Goal: Task Accomplishment & Management: Use online tool/utility

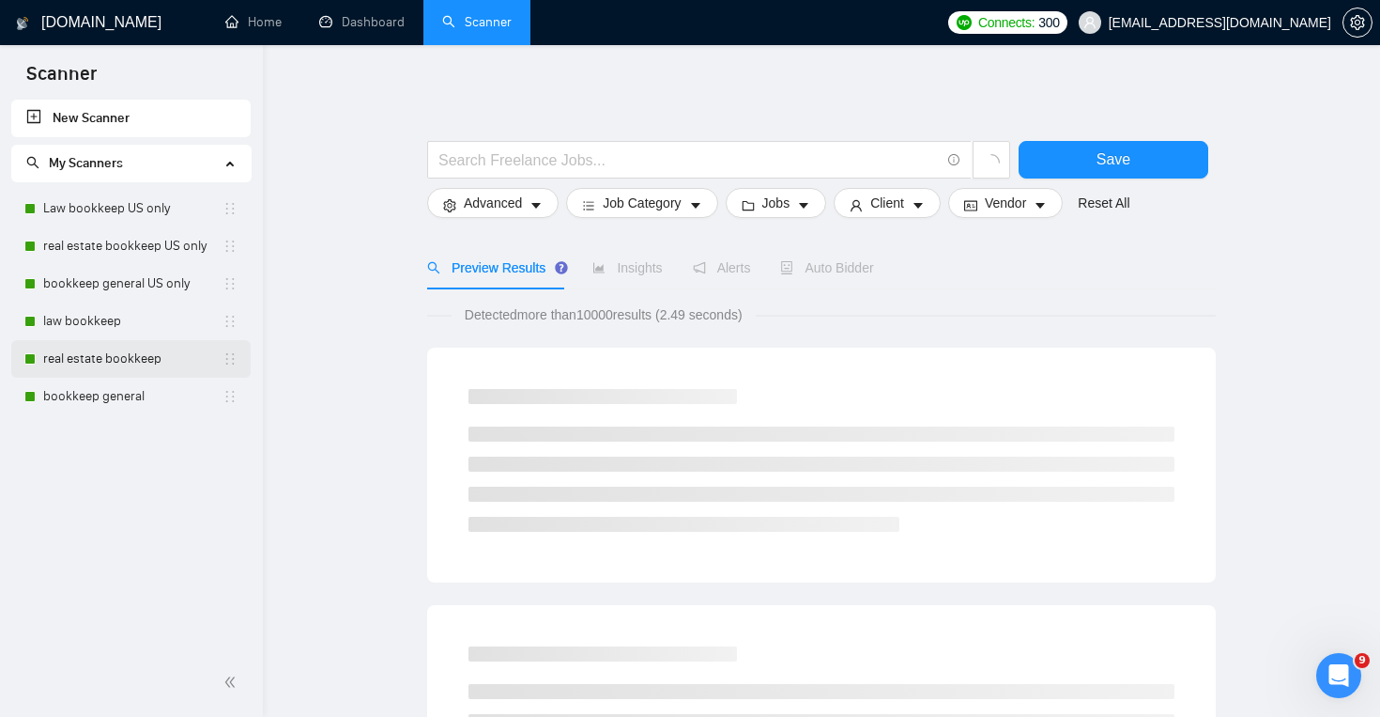
click at [163, 367] on link "real estate bookkeep" at bounding box center [132, 359] width 179 height 38
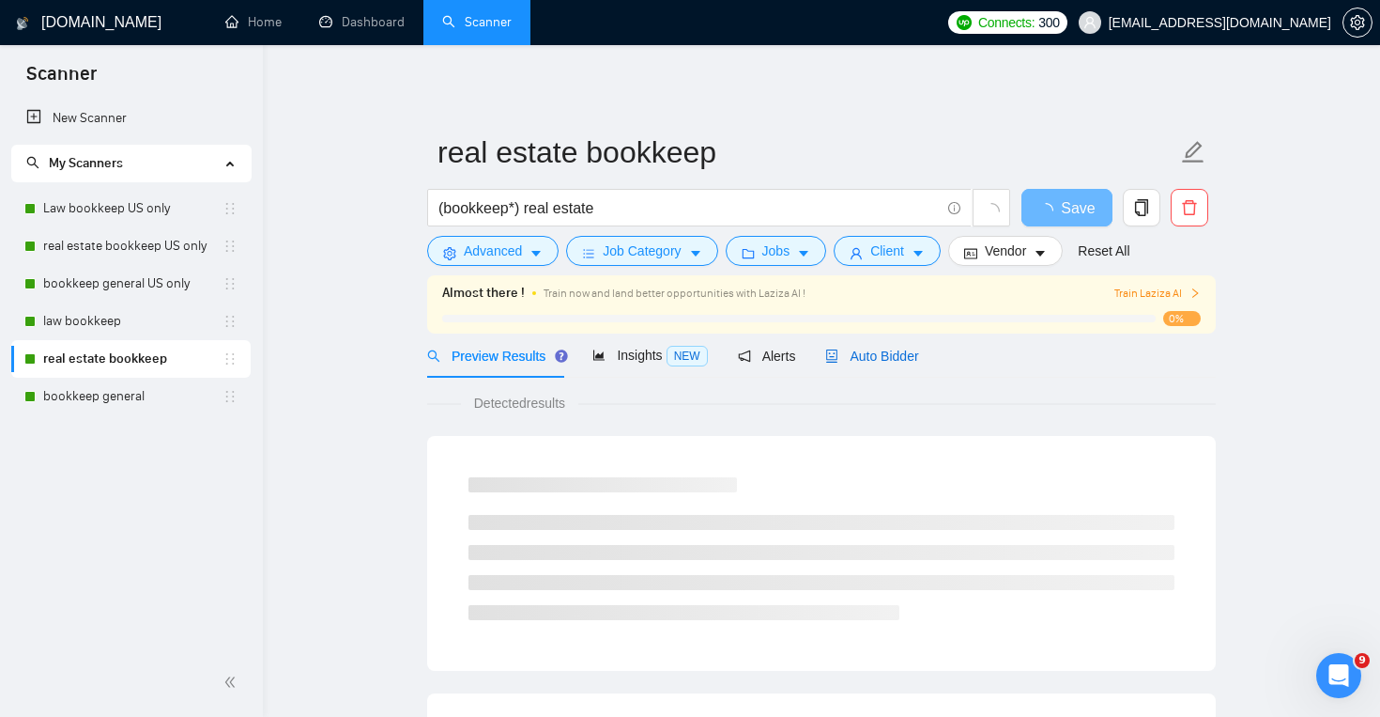
click at [894, 362] on span "Auto Bidder" at bounding box center [871, 355] width 93 height 15
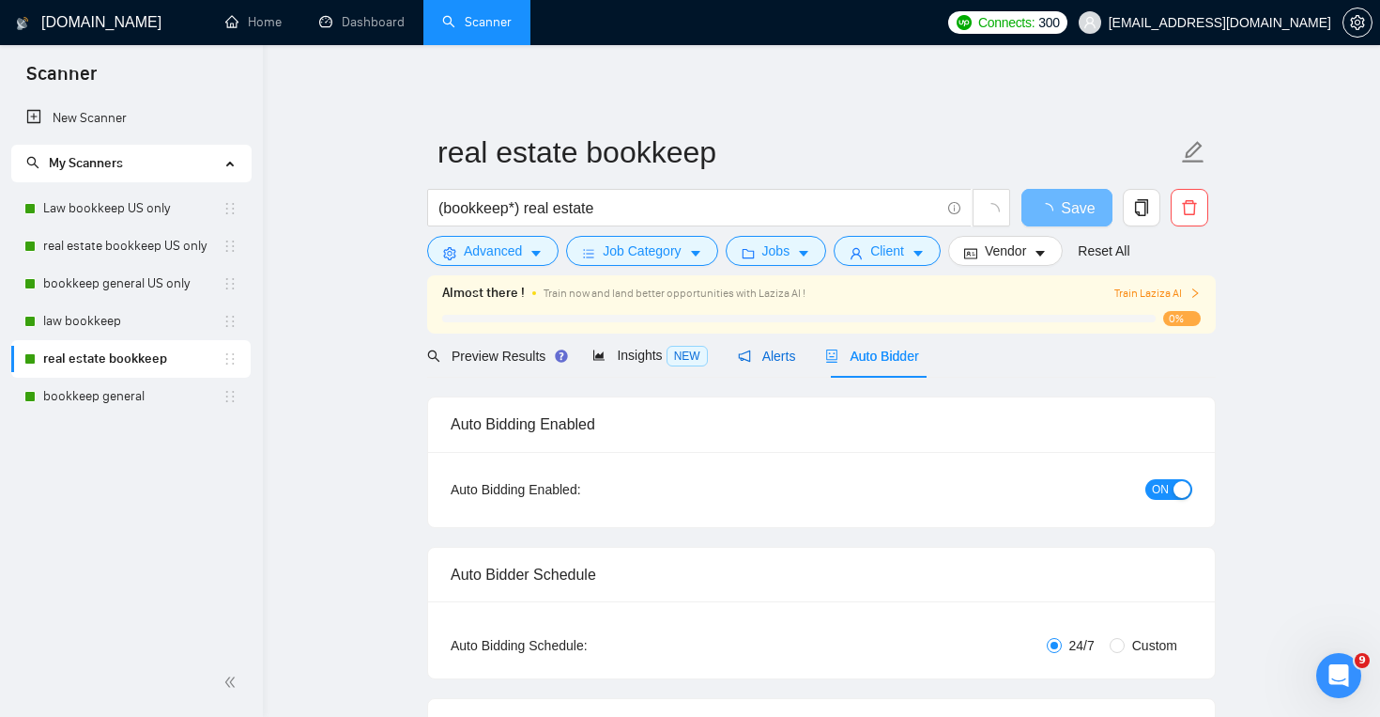
click at [789, 356] on span "Alerts" at bounding box center [767, 355] width 58 height 15
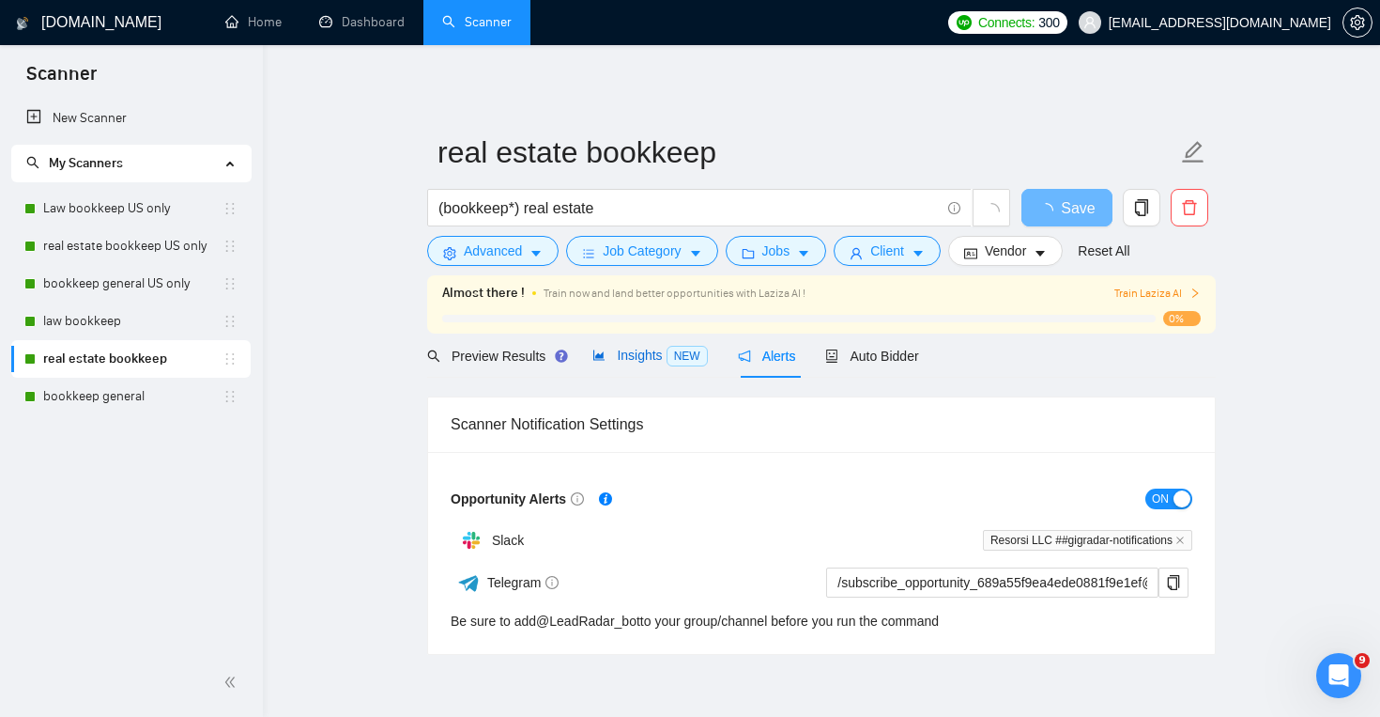
click at [635, 362] on span "Insights NEW" at bounding box center [650, 354] width 115 height 15
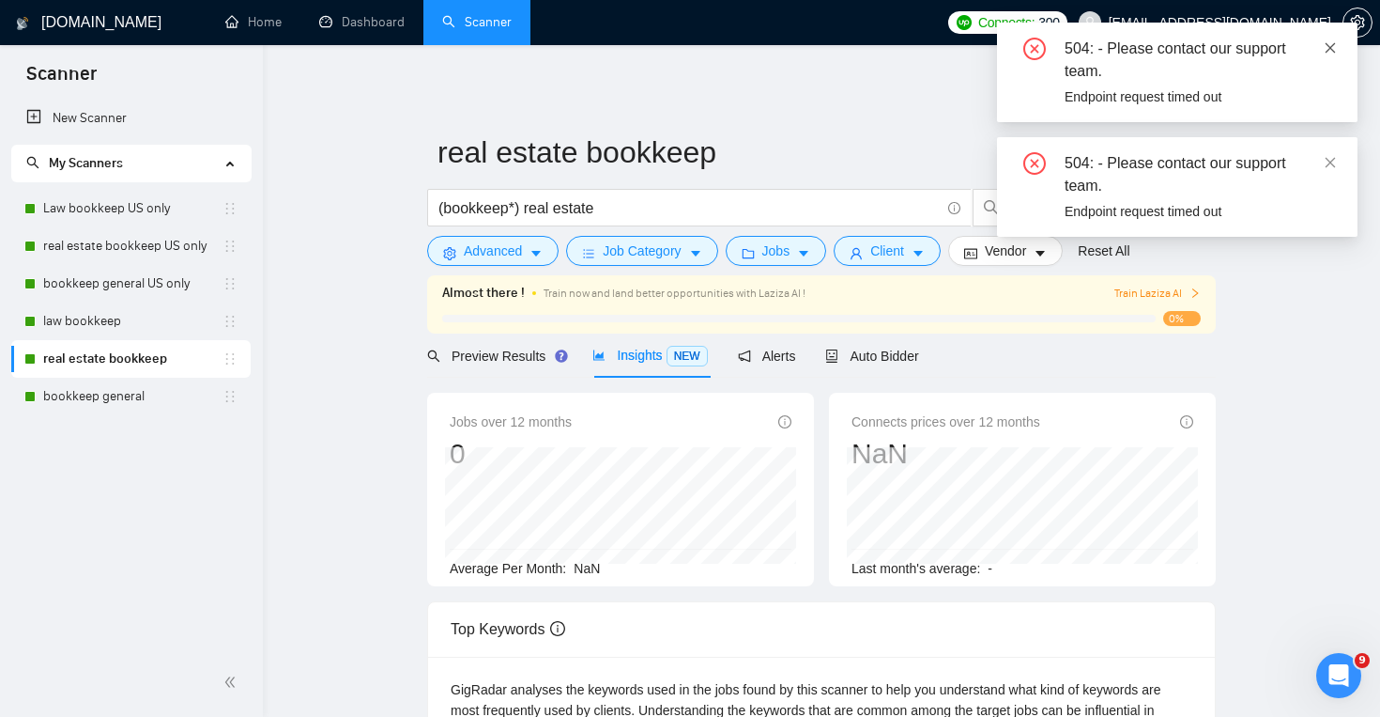
click at [1330, 46] on icon "close" at bounding box center [1331, 47] width 10 height 10
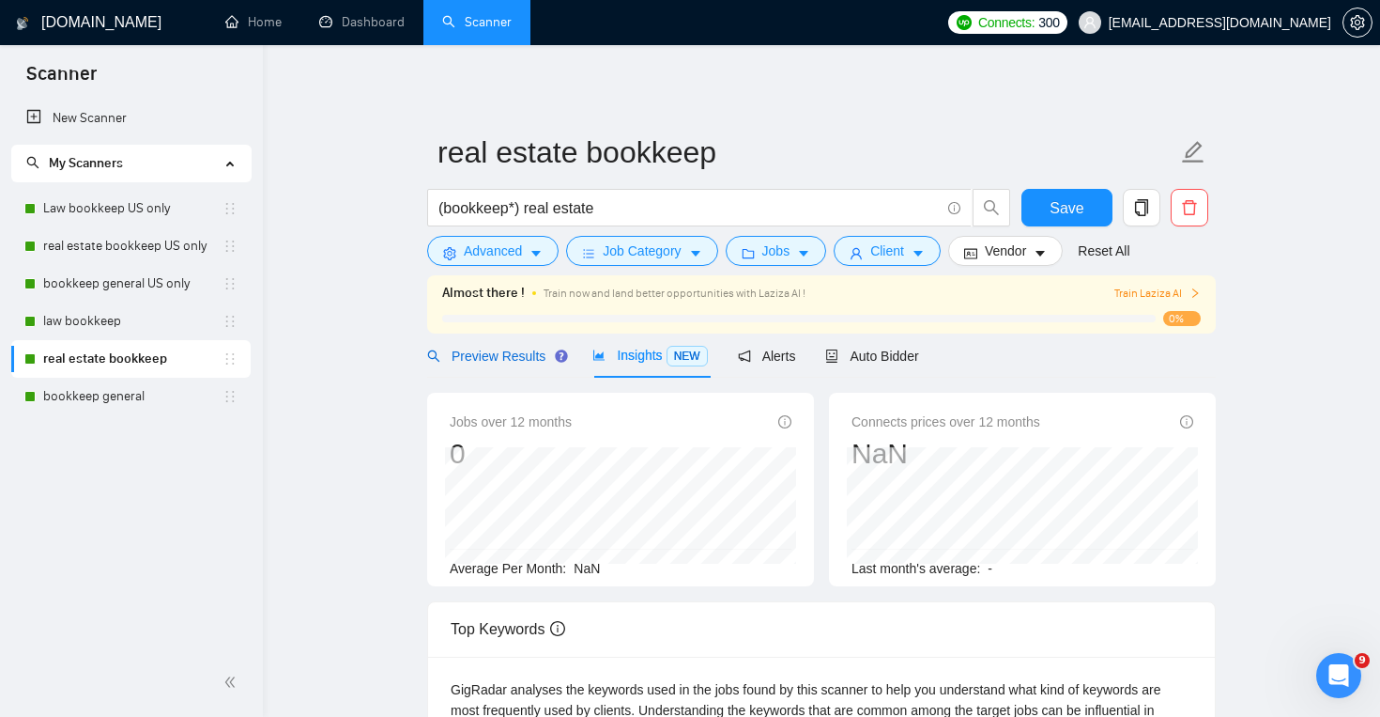
click at [517, 360] on span "Preview Results" at bounding box center [494, 355] width 135 height 15
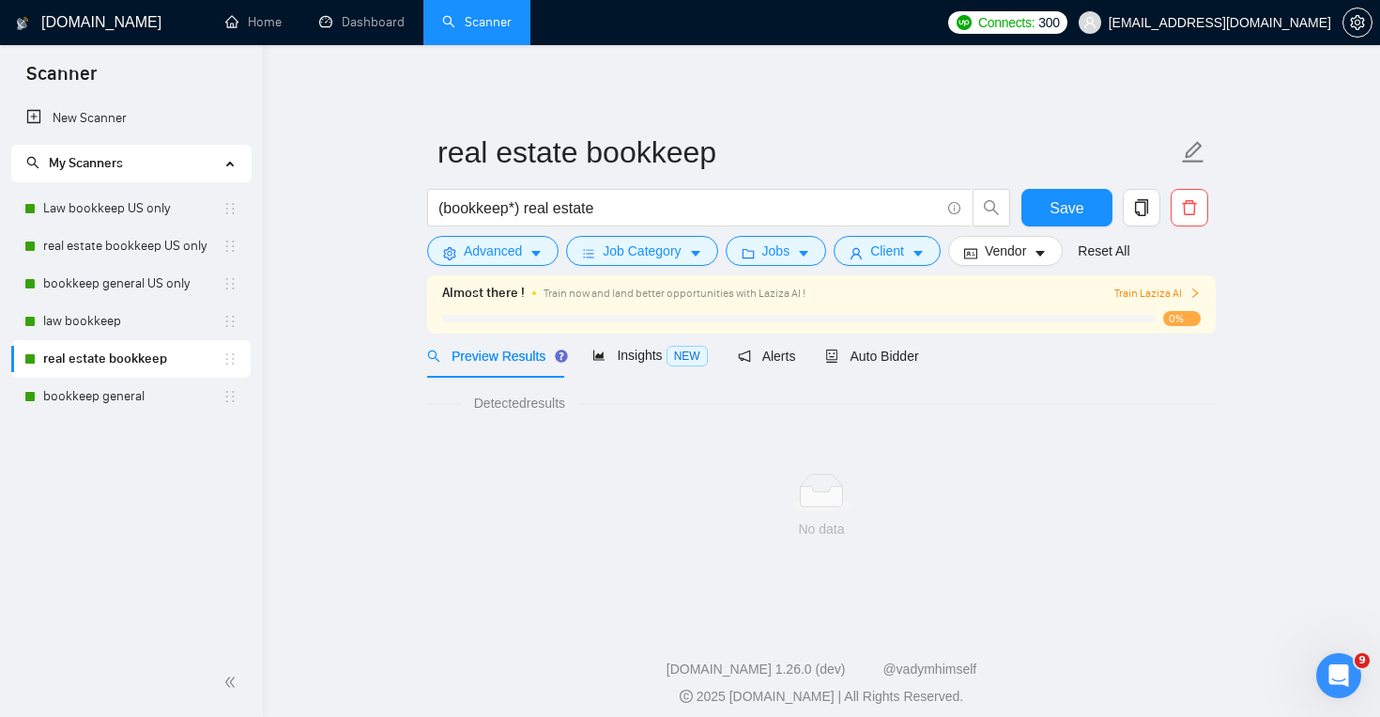
click at [517, 360] on span "Preview Results" at bounding box center [494, 355] width 135 height 15
click at [910, 368] on div "Auto Bidder" at bounding box center [871, 355] width 93 height 44
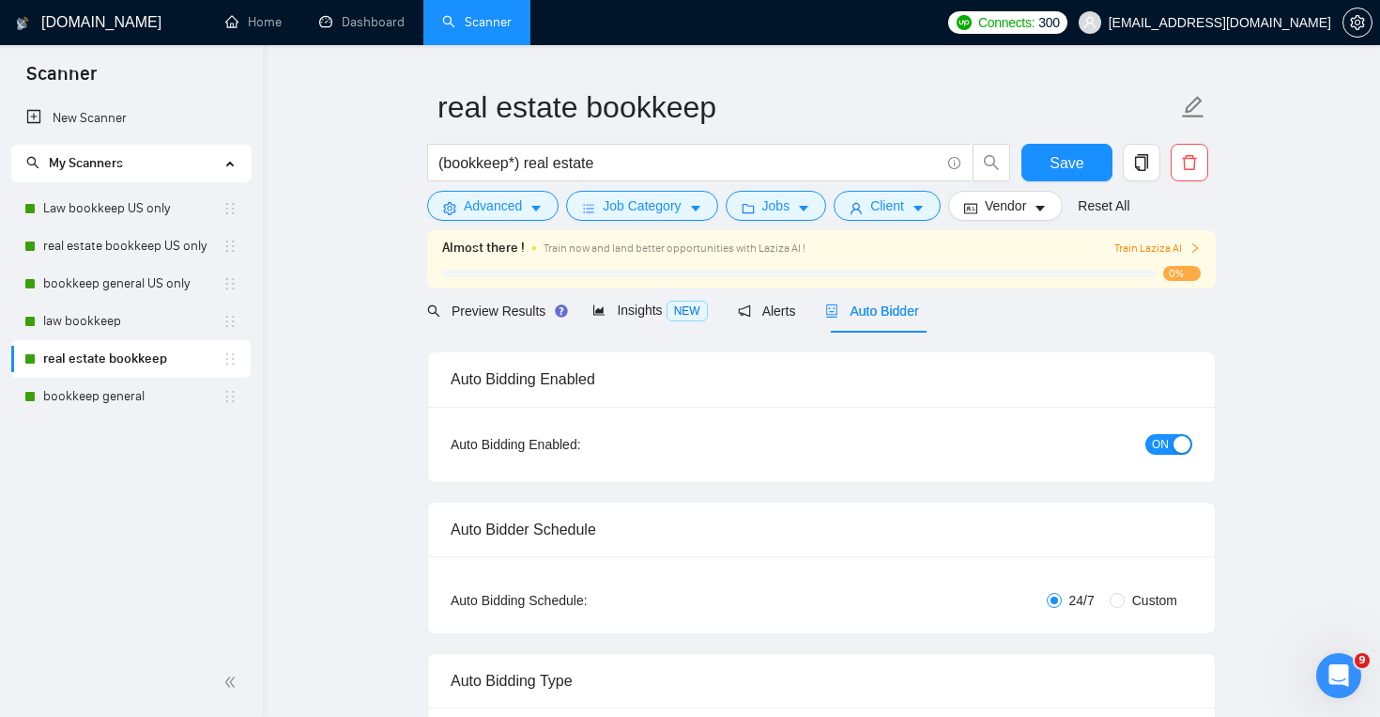
scroll to position [49, 0]
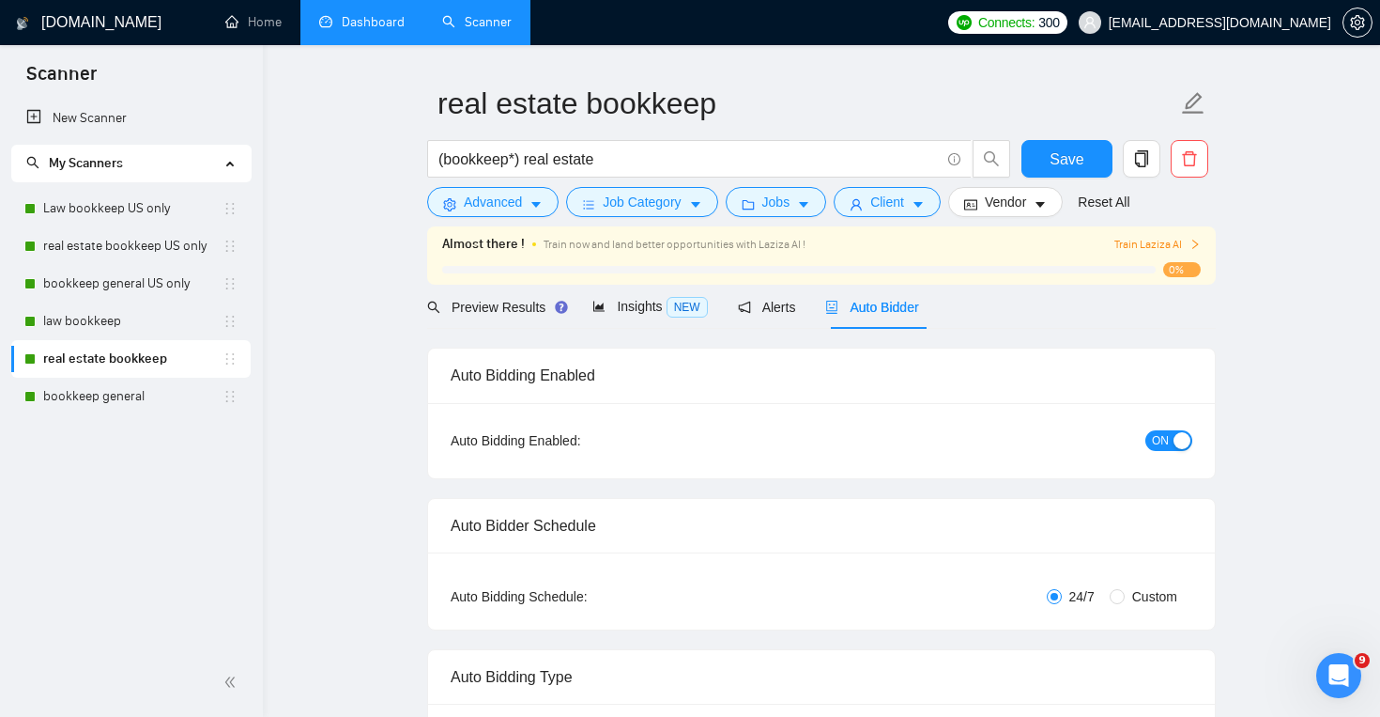
click at [335, 25] on link "Dashboard" at bounding box center [361, 22] width 85 height 16
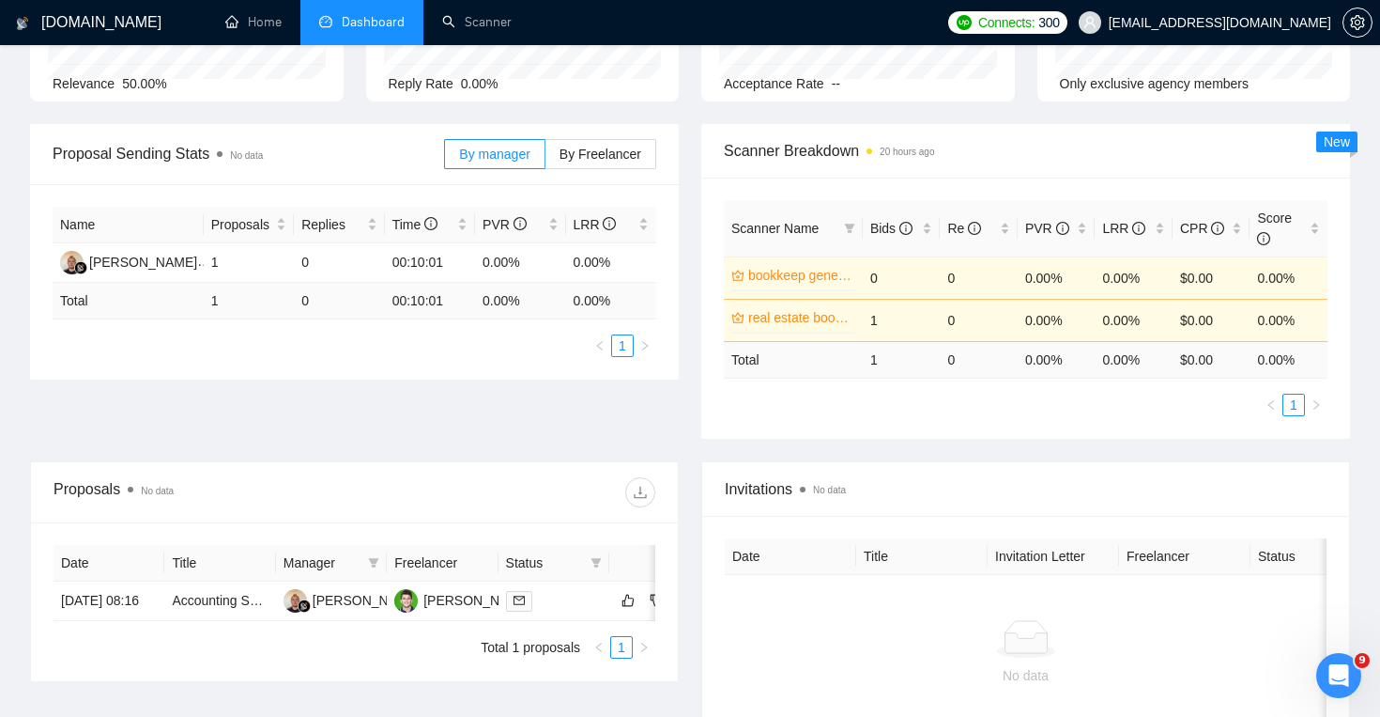
scroll to position [206, 0]
click at [226, 609] on link "Accounting Services Coordinator" at bounding box center [268, 601] width 192 height 15
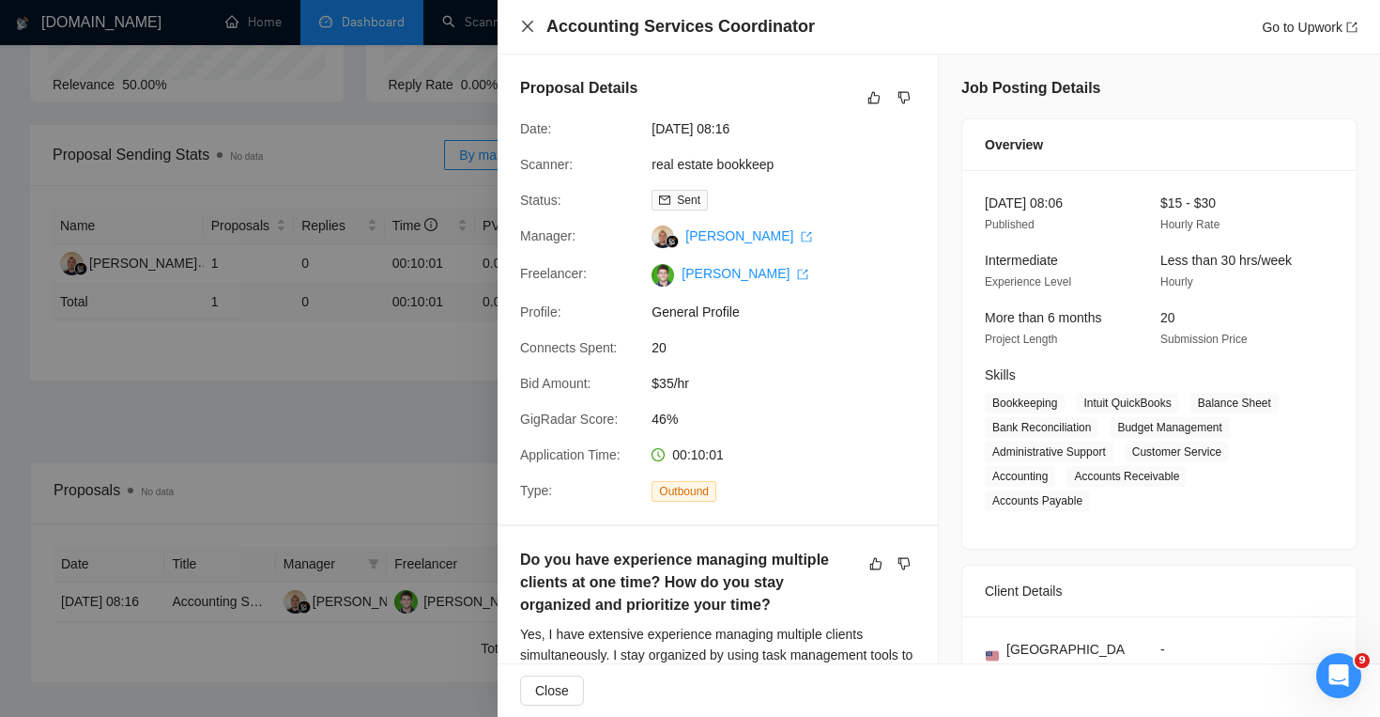
click at [524, 27] on icon "close" at bounding box center [527, 26] width 15 height 15
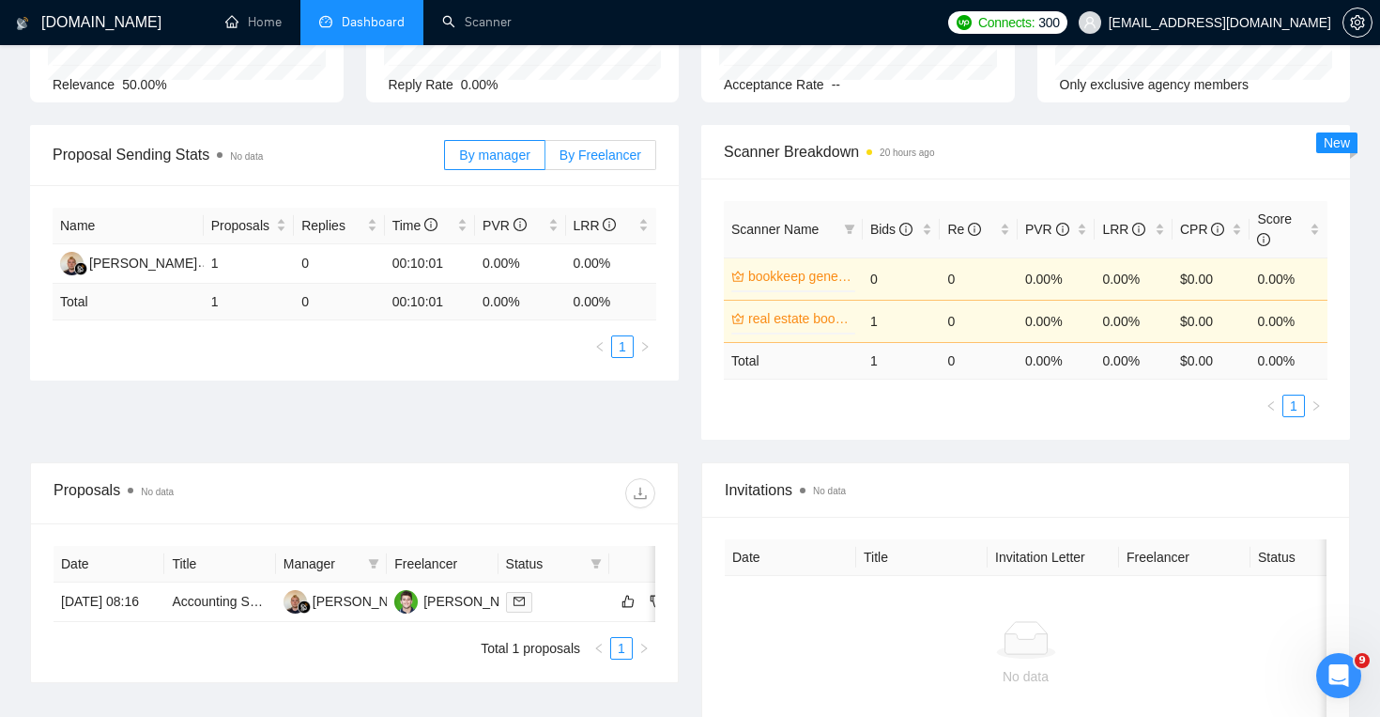
click at [633, 166] on label "By Freelancer" at bounding box center [601, 155] width 111 height 30
click at [546, 160] on input "By Freelancer" at bounding box center [546, 160] width 0 height 0
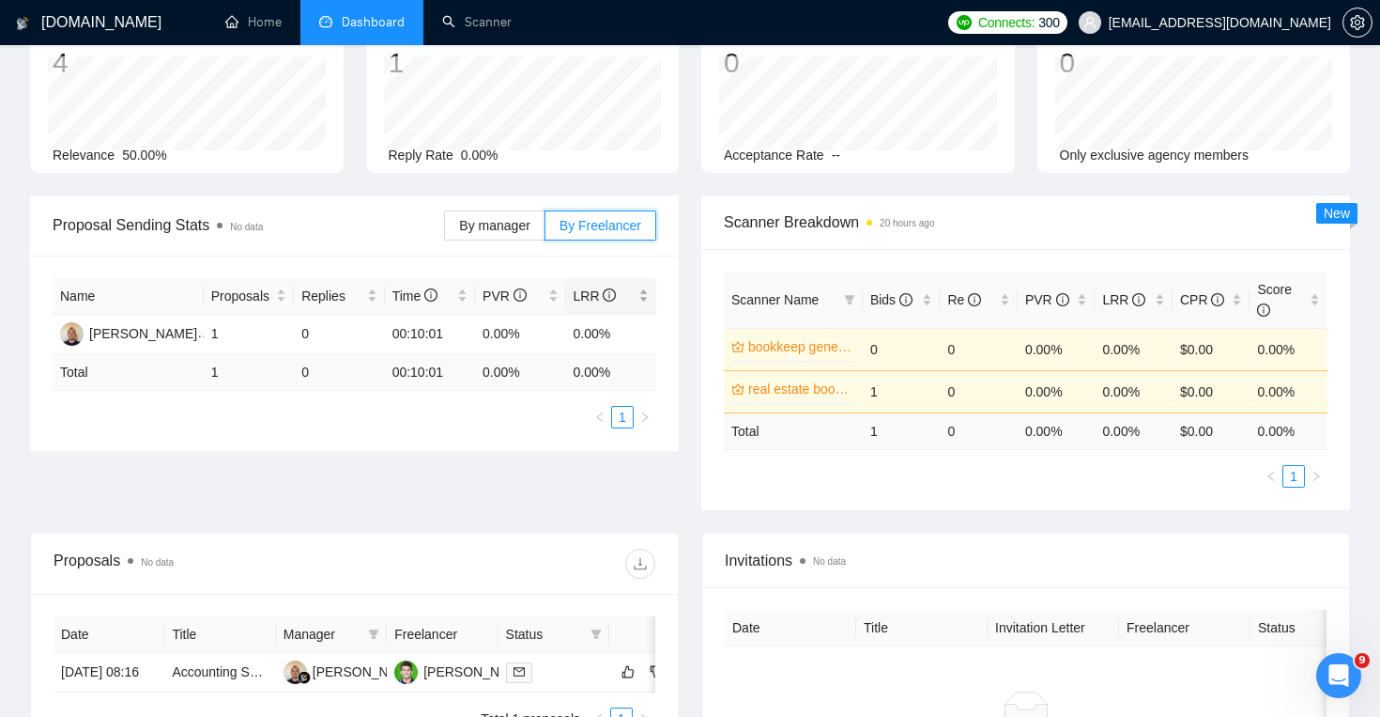
scroll to position [133, 0]
click at [444, 231] on label "By manager" at bounding box center [494, 227] width 100 height 30
click at [445, 232] on input "By manager" at bounding box center [445, 232] width 0 height 0
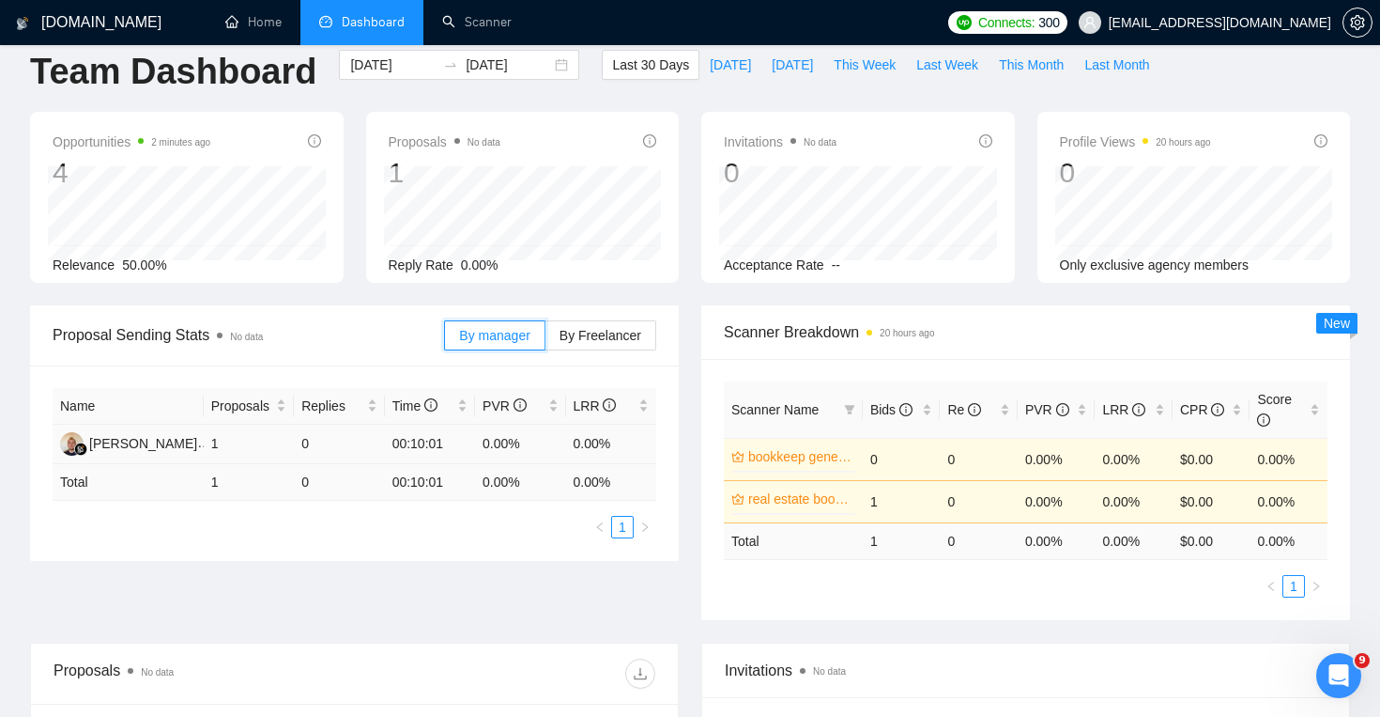
scroll to position [0, 0]
